Goal: Information Seeking & Learning: Find specific page/section

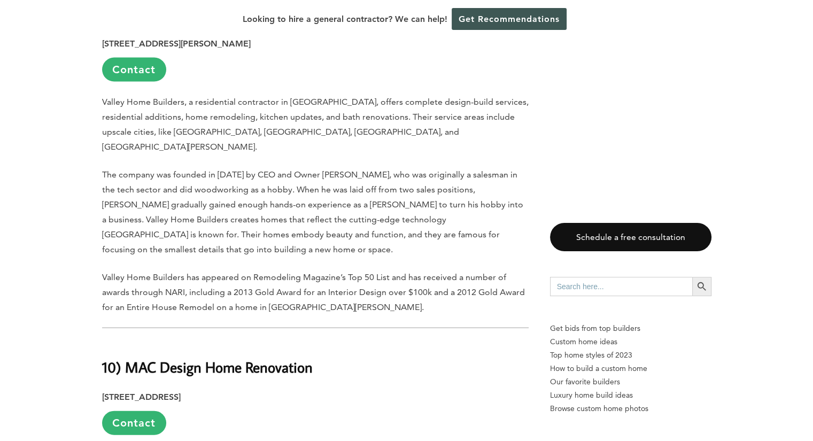
scroll to position [2459, 0]
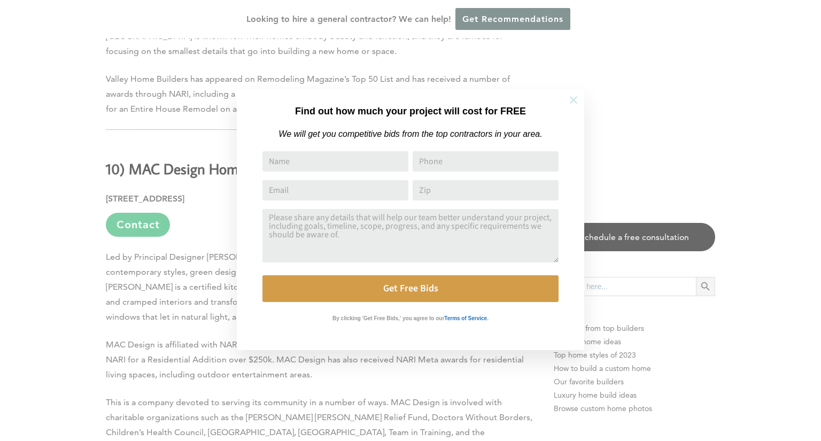
click at [574, 101] on icon at bounding box center [574, 100] width 12 height 12
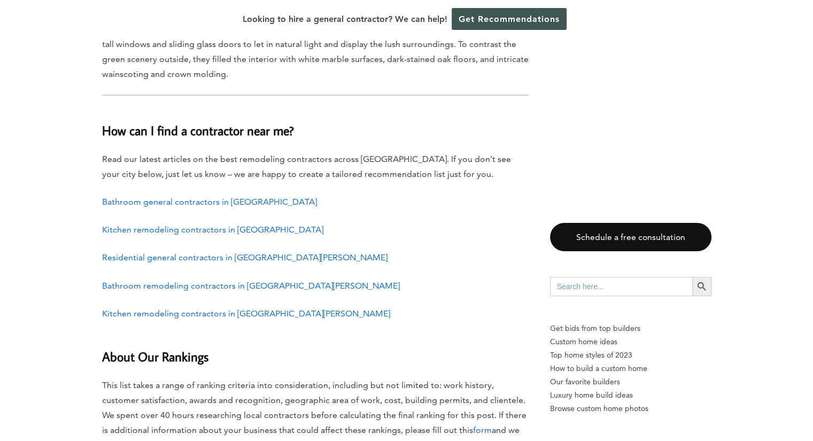
scroll to position [5674, 0]
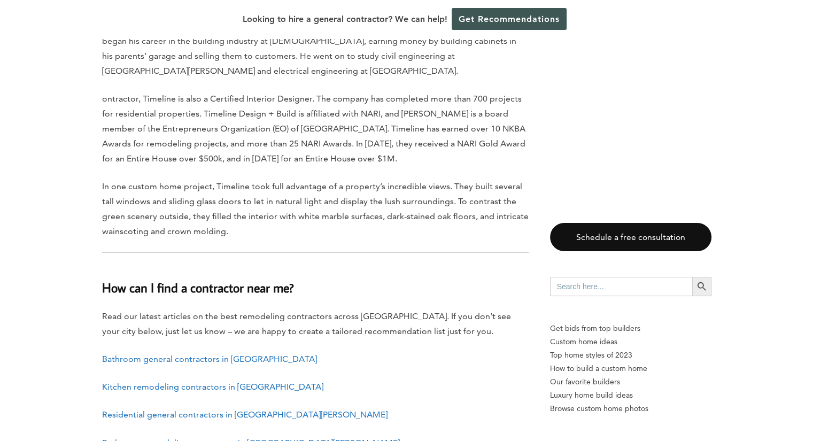
click at [145, 382] on link "Kitchen remodeling contractors in Silicon Valley" at bounding box center [212, 387] width 221 height 10
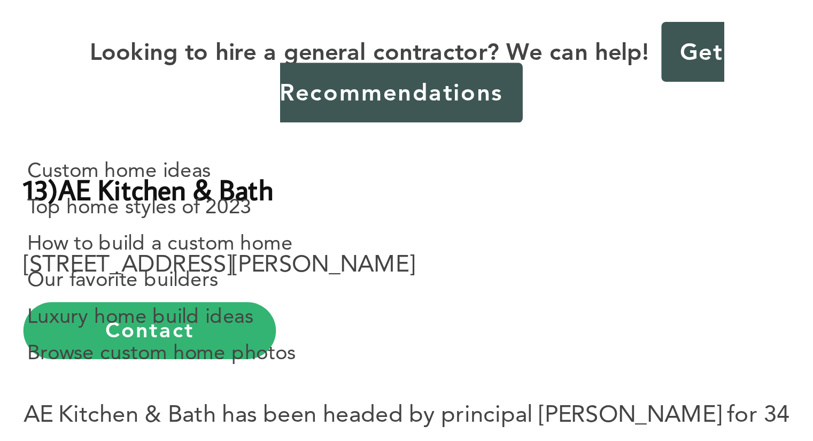
scroll to position [962, 0]
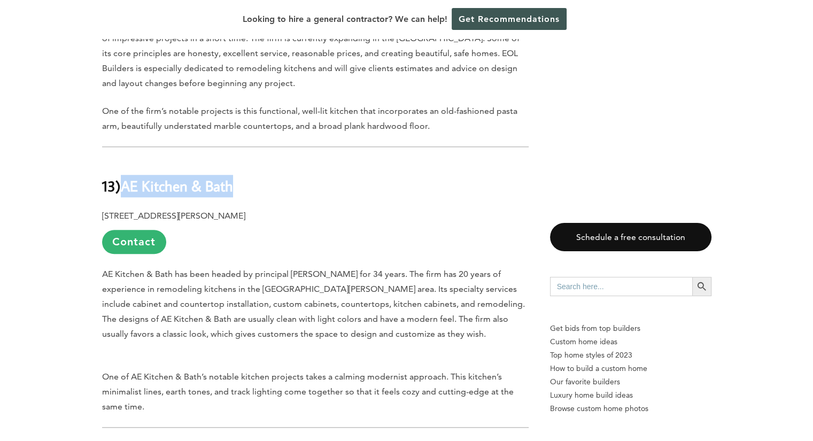
drag, startPoint x: 237, startPoint y: 131, endPoint x: 124, endPoint y: 130, distance: 113.9
click at [124, 160] on h2 "13) AE Kitchen & Bath" at bounding box center [315, 178] width 427 height 37
copy b "AE Kitchen & Bath"
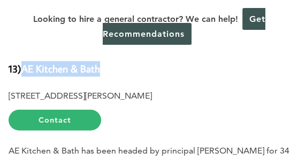
scroll to position [959, 0]
